Goal: Contribute content: Contribute content

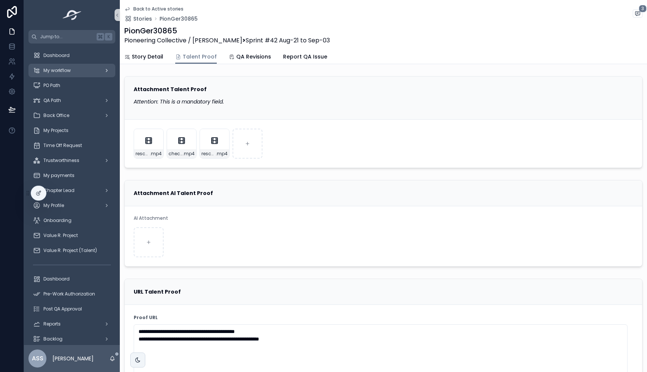
click at [63, 75] on div "My workflow" at bounding box center [72, 70] width 78 height 12
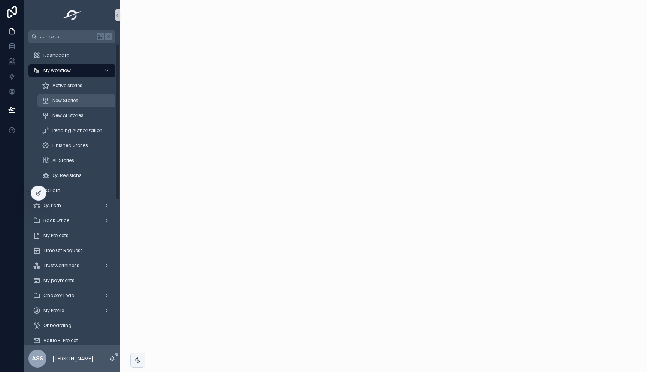
click at [69, 102] on span "New Stories" at bounding box center [65, 100] width 26 height 6
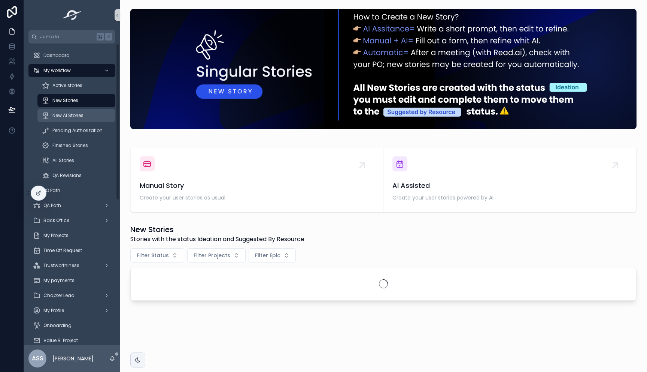
click at [65, 118] on span "New AI Stories" at bounding box center [67, 115] width 31 height 6
